Goal: Find specific page/section: Find specific page/section

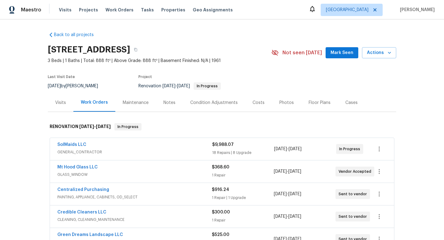
click at [310, 104] on div "Floor Plans" at bounding box center [319, 103] width 22 height 6
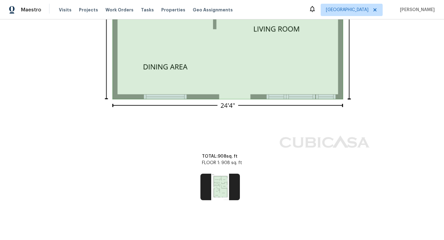
scroll to position [417, 0]
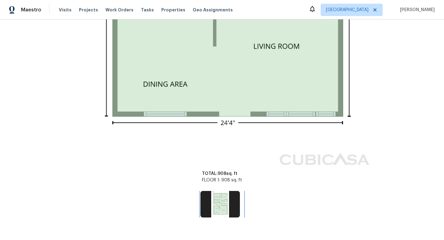
click at [224, 203] on img at bounding box center [219, 204] width 39 height 27
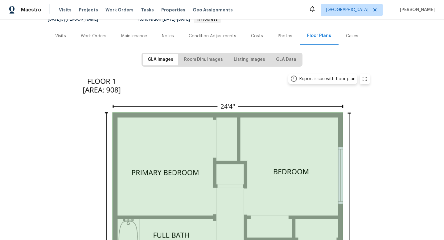
scroll to position [36, 0]
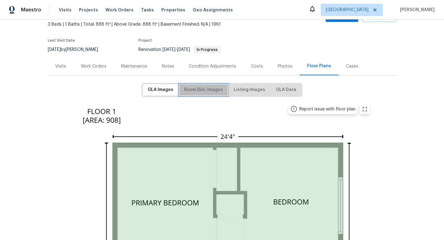
click at [198, 88] on span "Room Dim. Images" at bounding box center [203, 90] width 39 height 8
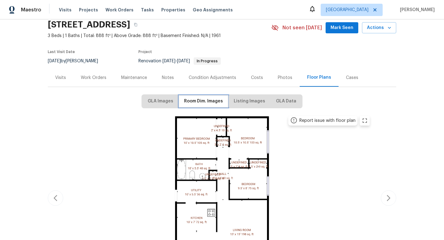
scroll to position [60, 0]
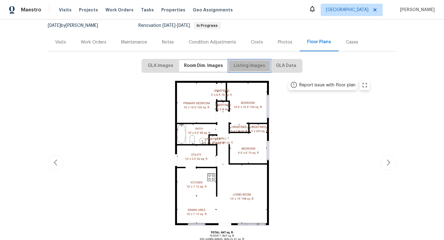
click at [259, 67] on span "Listing Images" at bounding box center [249, 66] width 31 height 8
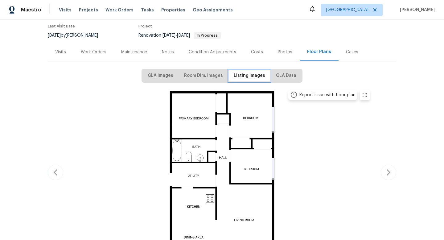
scroll to position [48, 0]
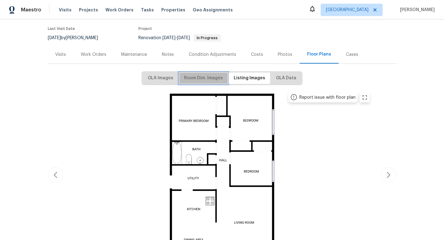
click at [210, 75] on span "Room Dim. Images" at bounding box center [203, 78] width 39 height 8
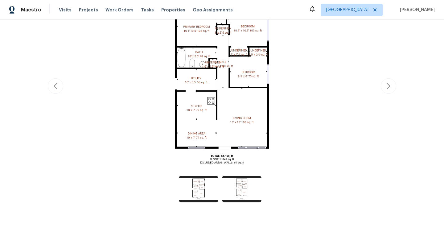
scroll to position [139, 0]
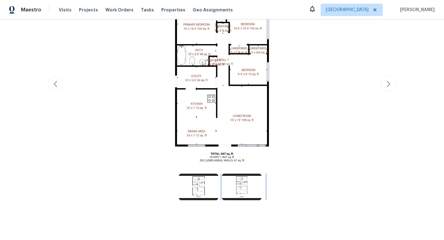
click at [245, 184] on img at bounding box center [241, 186] width 39 height 27
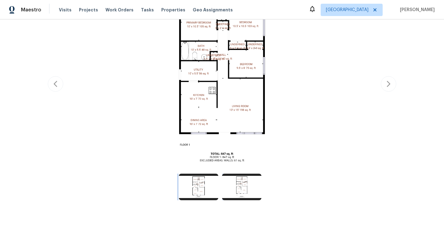
click at [207, 180] on img at bounding box center [198, 186] width 39 height 27
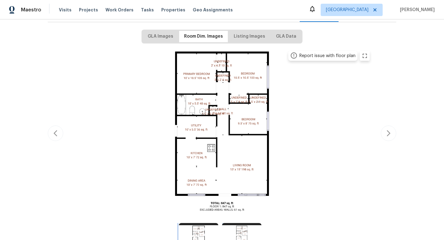
scroll to position [87, 0]
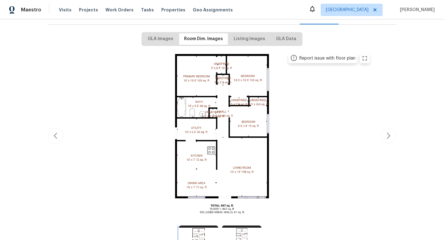
click at [201, 237] on img at bounding box center [198, 238] width 39 height 27
click at [241, 231] on img at bounding box center [241, 238] width 39 height 27
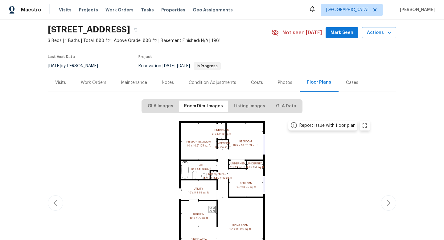
scroll to position [0, 0]
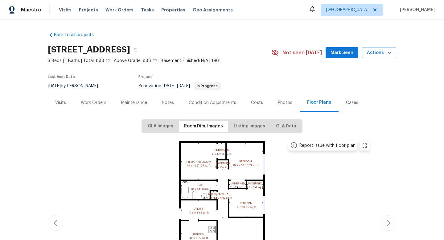
click at [97, 101] on div "Work Orders" at bounding box center [94, 103] width 26 height 6
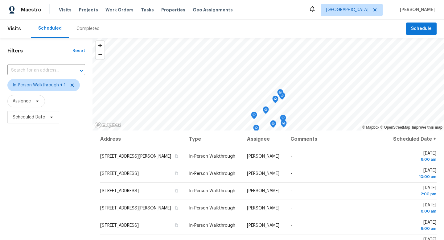
click at [77, 98] on span "Assignee" at bounding box center [46, 101] width 78 height 12
